Goal: Book appointment/travel/reservation

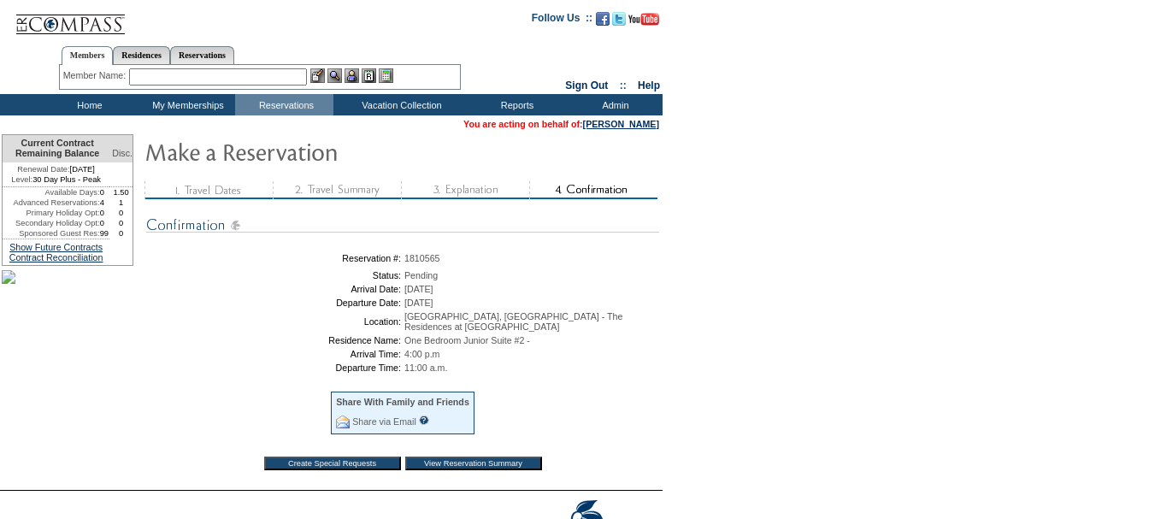
click at [481, 469] on input "View Reservation Summary" at bounding box center [473, 463] width 137 height 14
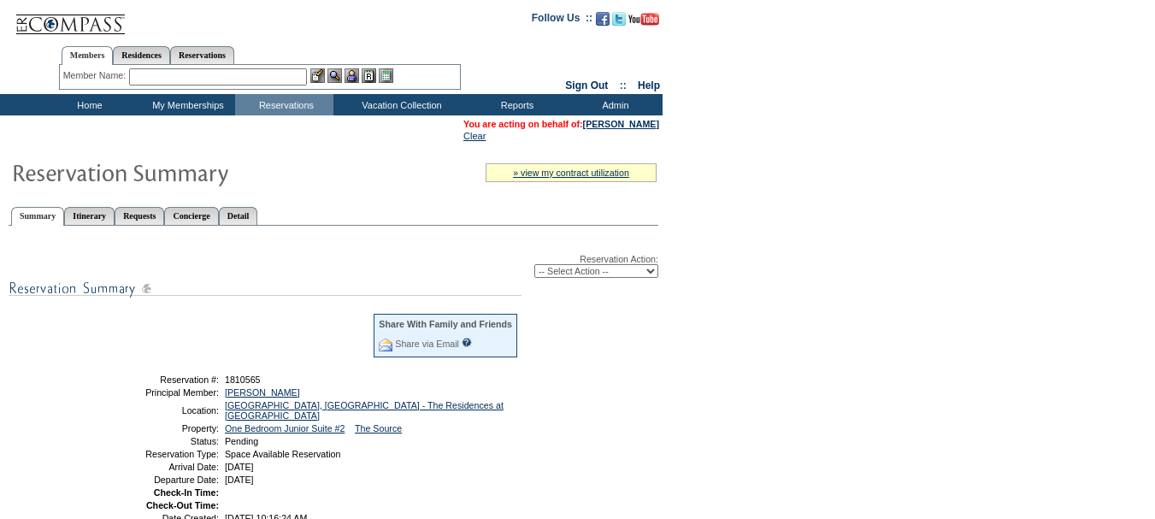
click at [583, 273] on select "-- Select Action -- Modify Reservation Dates Modify Reservation Cost Modify Occ…" at bounding box center [596, 271] width 124 height 14
select select "ConfirmRes"
click at [534, 268] on select "-- Select Action -- Modify Reservation Dates Modify Reservation Cost Modify Occ…" at bounding box center [596, 271] width 124 height 14
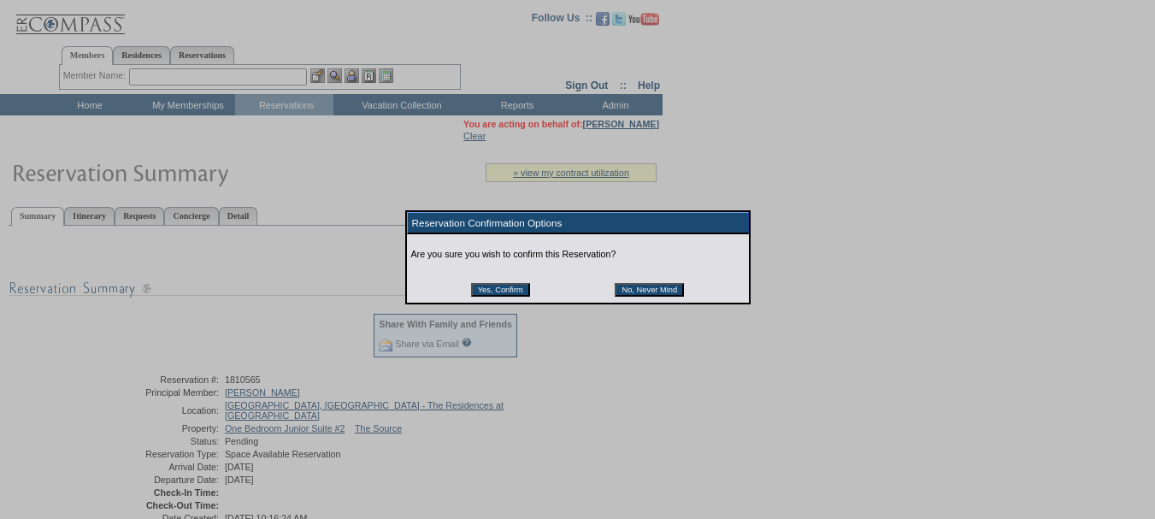
click at [497, 291] on input "Yes, Confirm" at bounding box center [500, 290] width 59 height 14
